Goal: Task Accomplishment & Management: Manage account settings

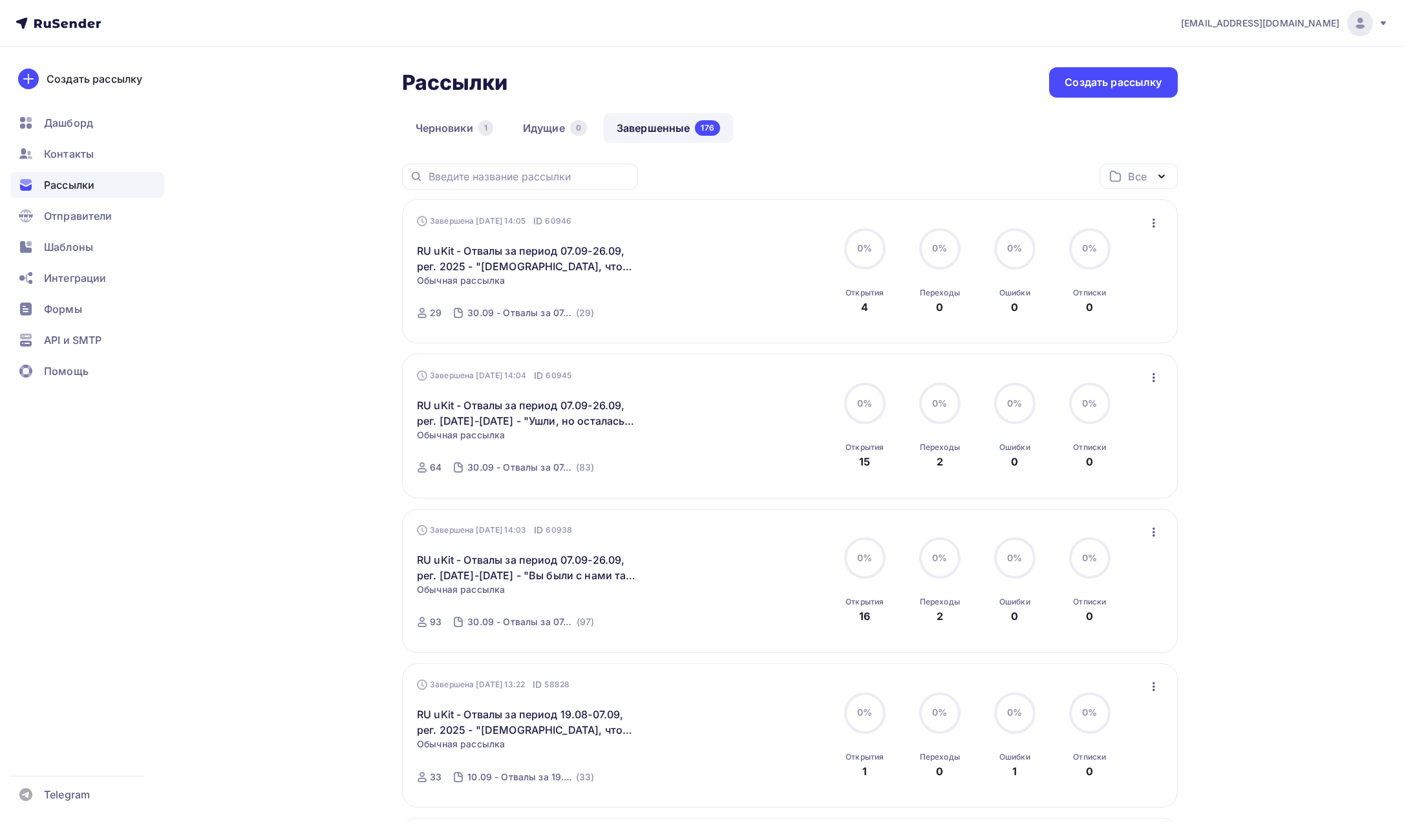
click at [1246, 28] on span "a.shevtsov+ukit@ucoz-team.net" at bounding box center [1260, 23] width 158 height 13
click at [1219, 107] on link "Выйти" at bounding box center [1272, 118] width 217 height 26
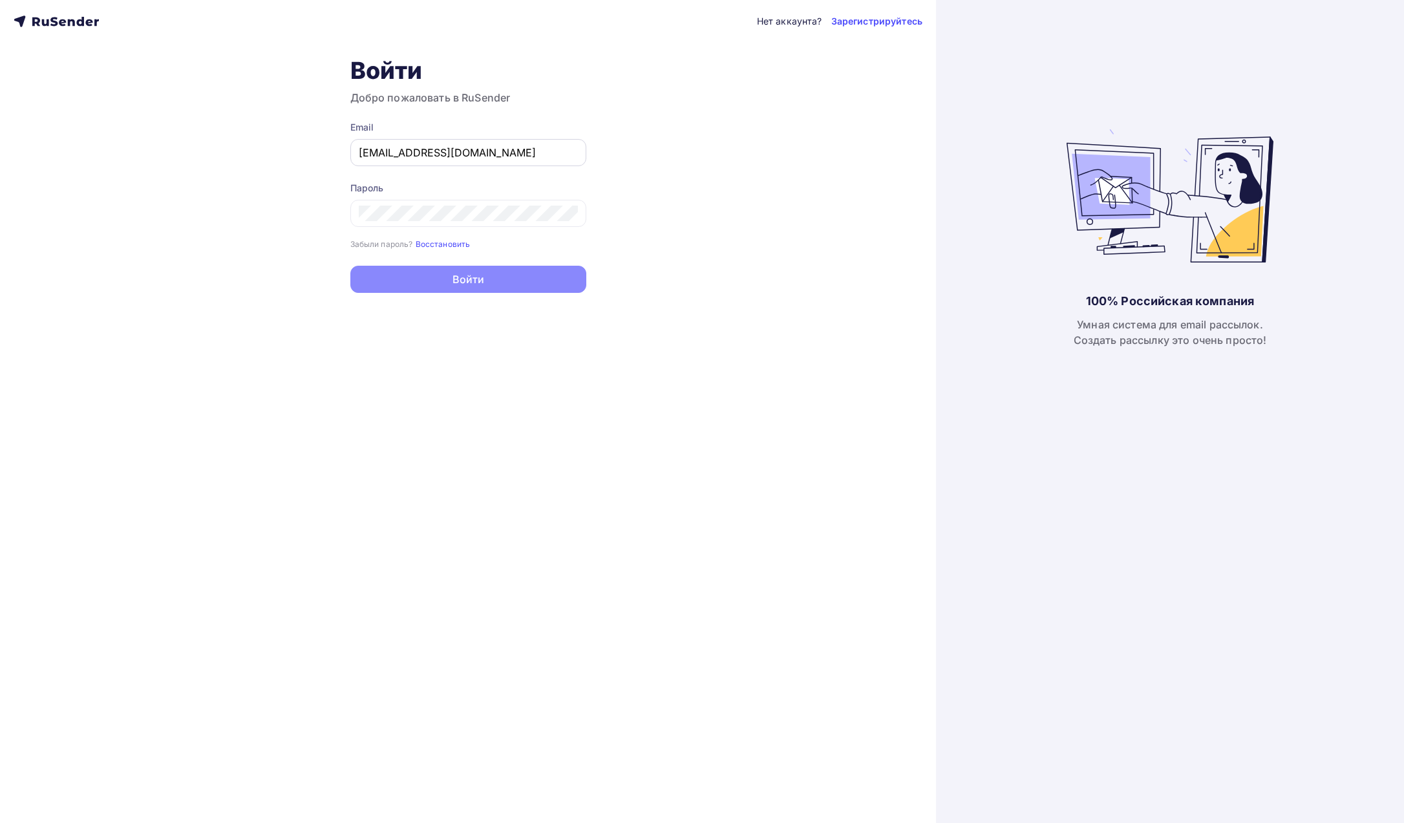
click at [429, 147] on input "a.shevtsov+ukit@ucoz-team.net" at bounding box center [468, 153] width 219 height 16
paste input "m.parfenova@rusconcert"
type input "m.parfenova@rusconcert.net"
click at [184, 261] on div "Нет аккаунта? Зарегистрируйтесь Войти Добро пожаловать в RuSender Email m.parfe…" at bounding box center [468, 411] width 936 height 823
click at [396, 276] on button "Войти" at bounding box center [468, 280] width 236 height 27
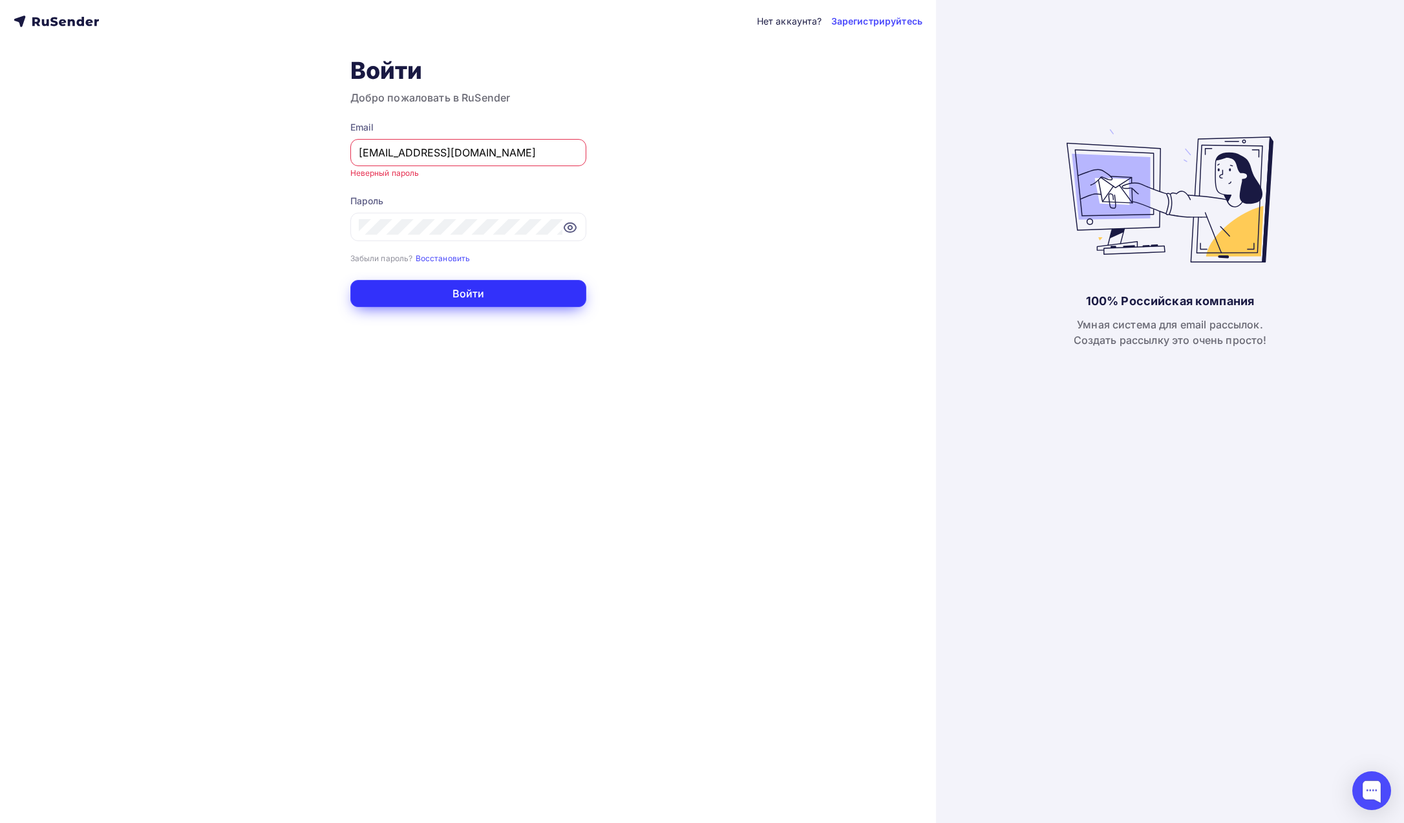
click at [469, 287] on button "Войти" at bounding box center [468, 293] width 236 height 27
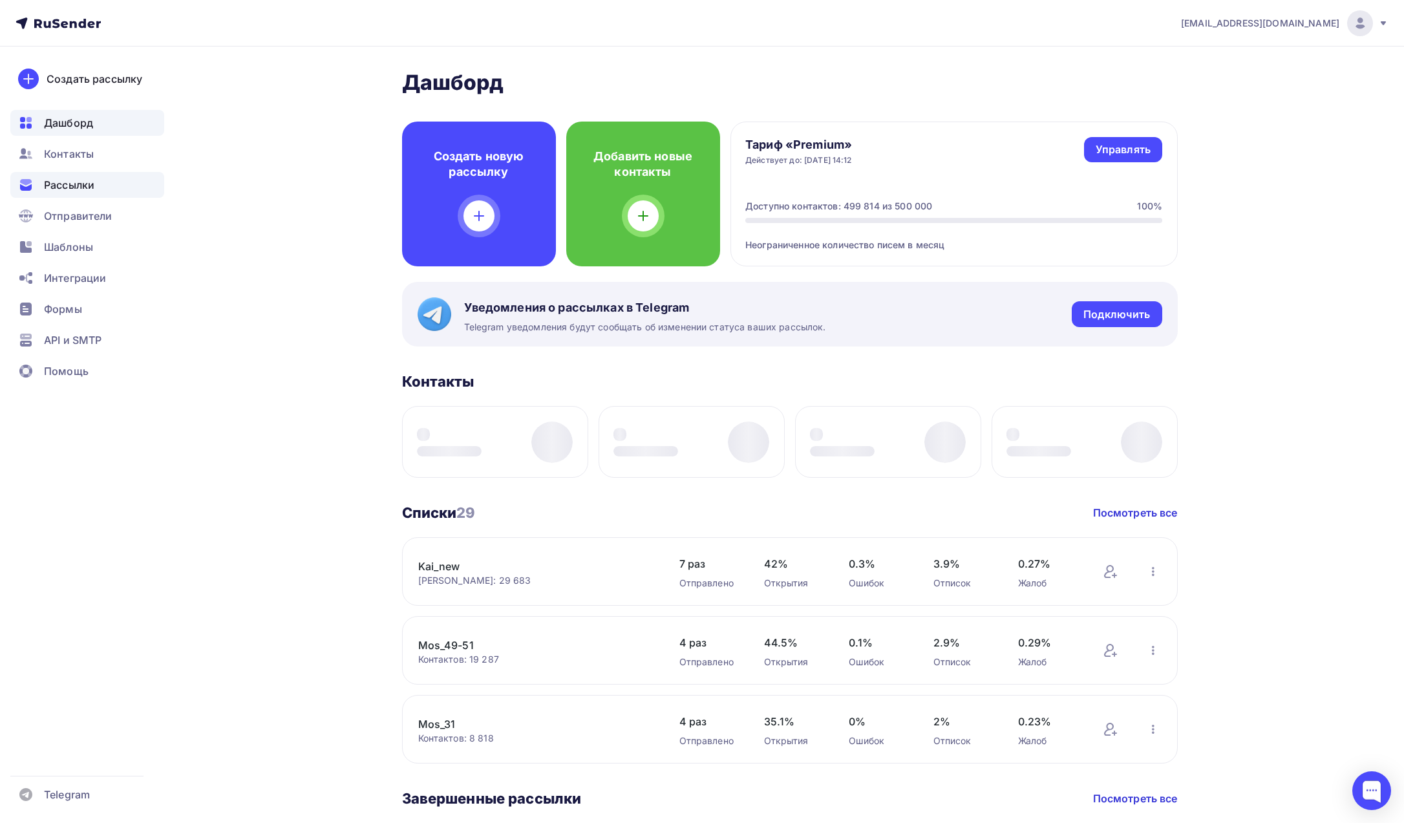
click at [59, 188] on span "Рассылки" at bounding box center [69, 185] width 50 height 16
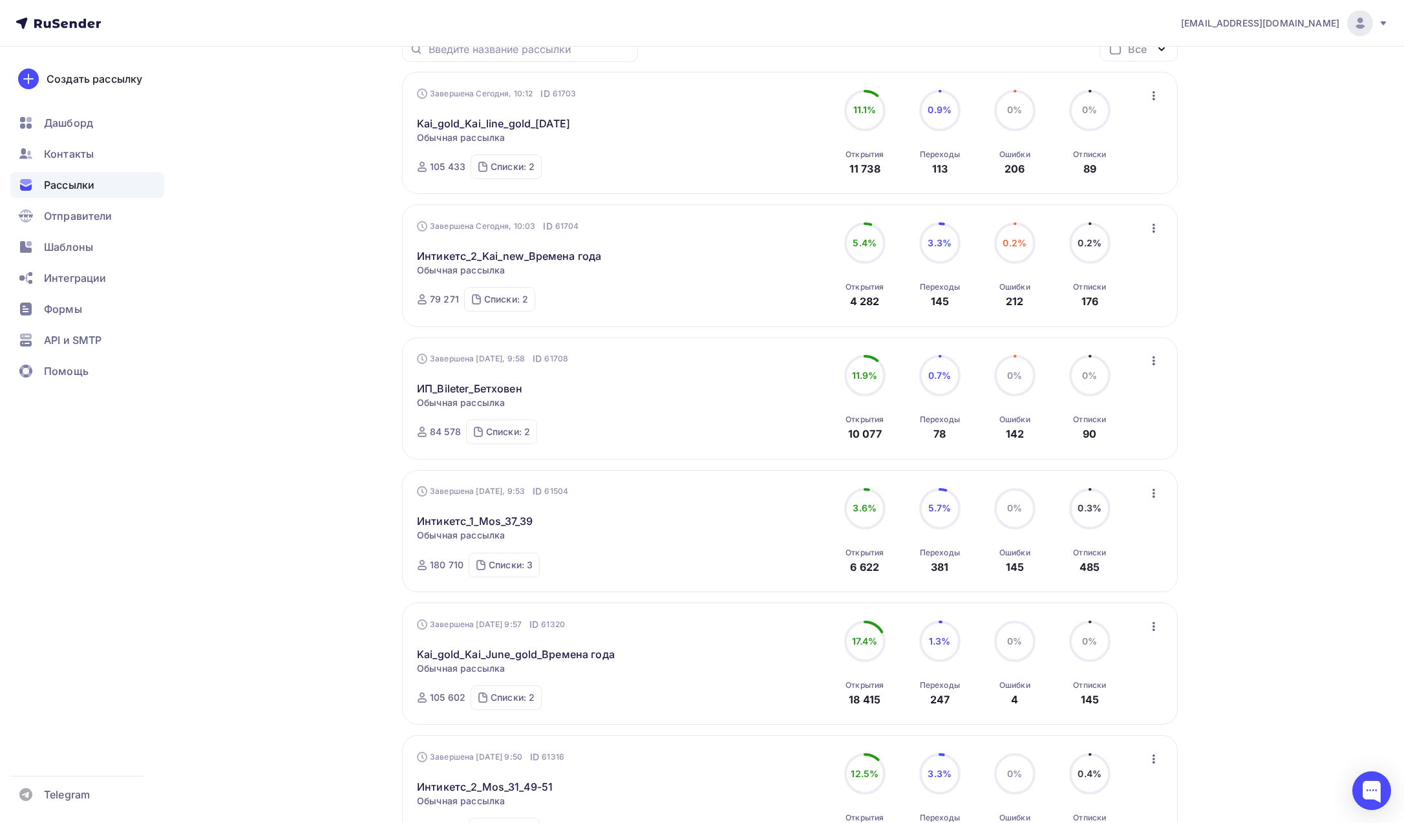
scroll to position [144, 0]
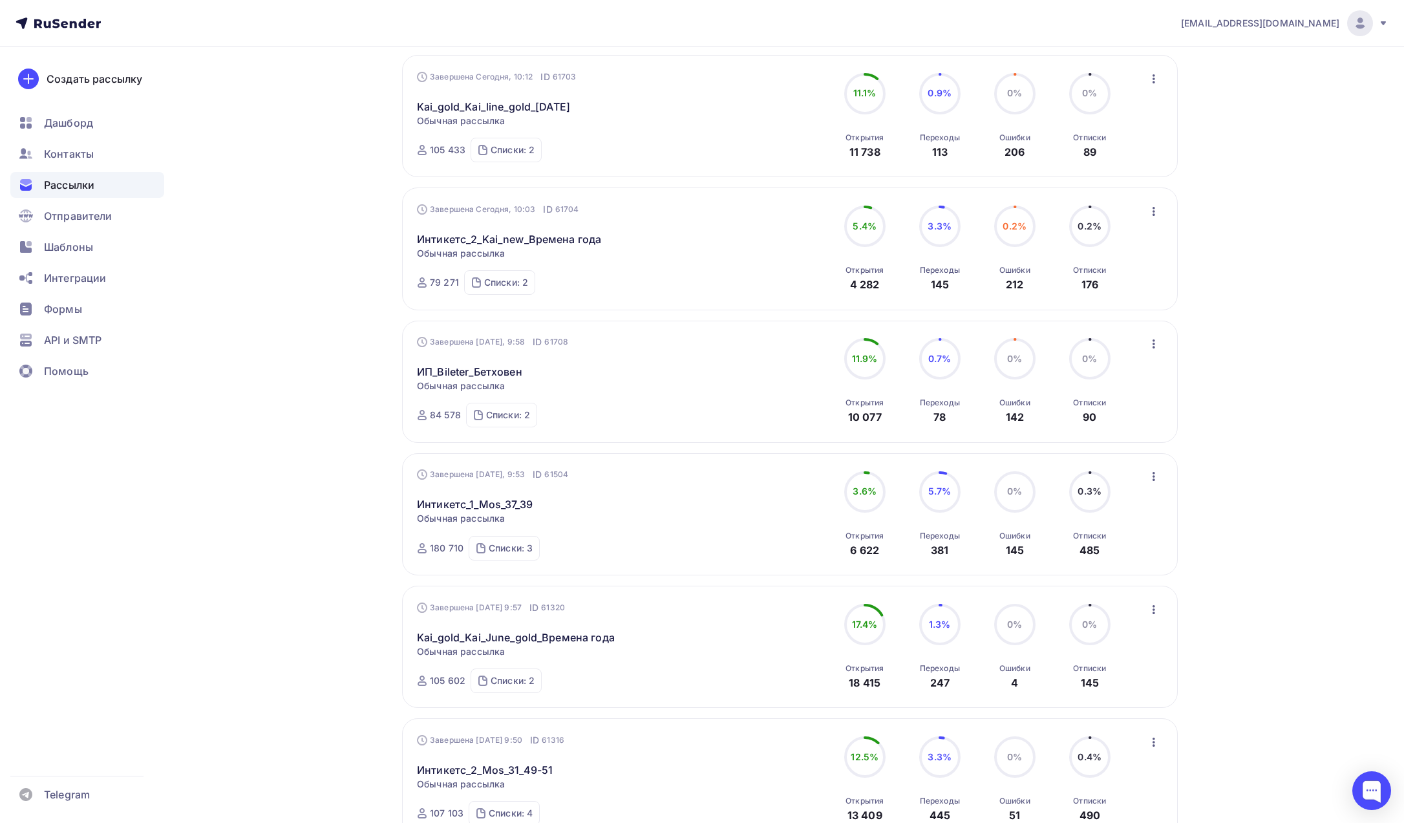
click at [1299, 28] on span "m.parfenova@rusconcert.net" at bounding box center [1260, 23] width 158 height 13
click at [1202, 125] on span "Выйти" at bounding box center [1212, 119] width 34 height 16
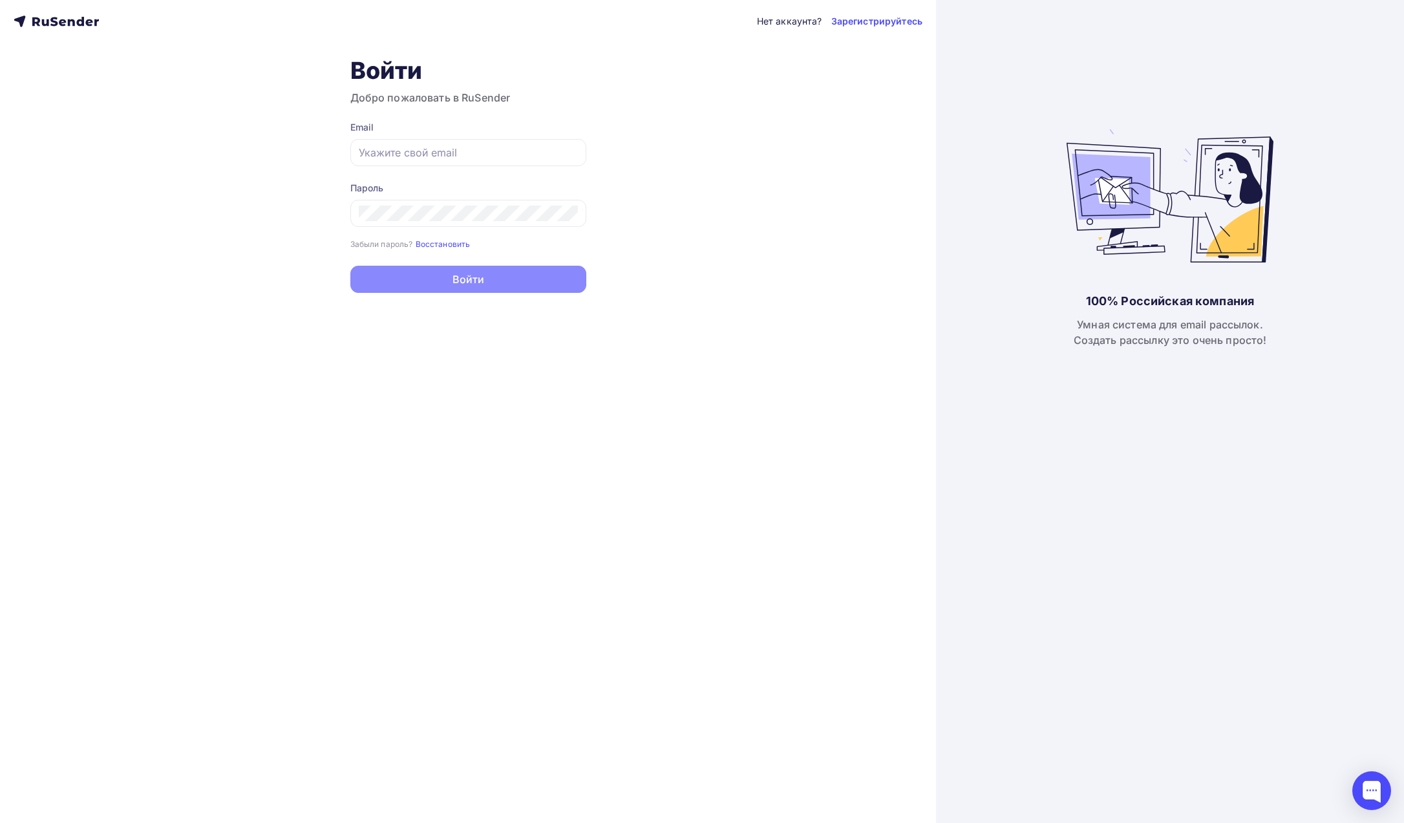
type input "a.shevtsov+ukit@ucoz-team.net"
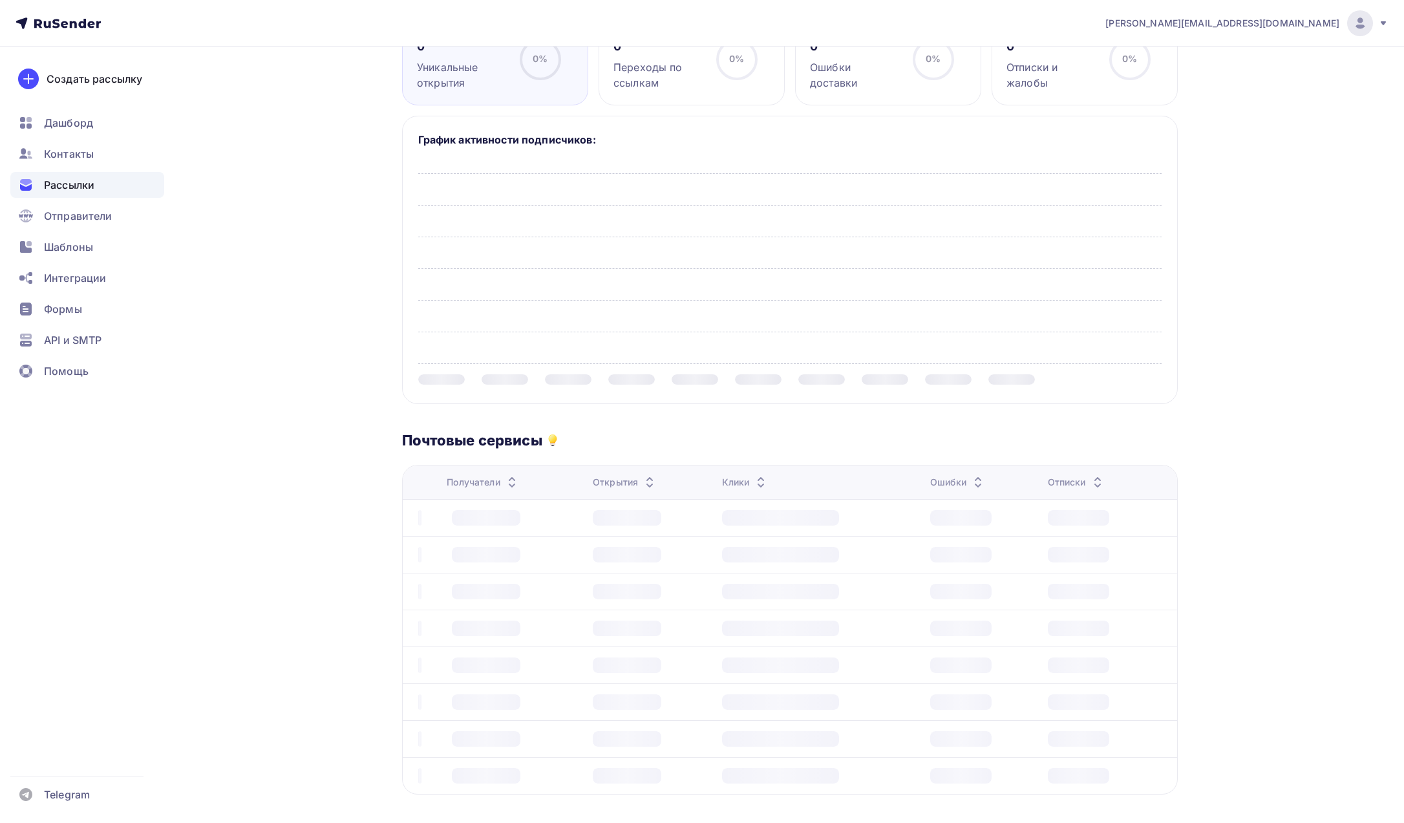
scroll to position [412, 0]
